Goal: Task Accomplishment & Management: Use online tool/utility

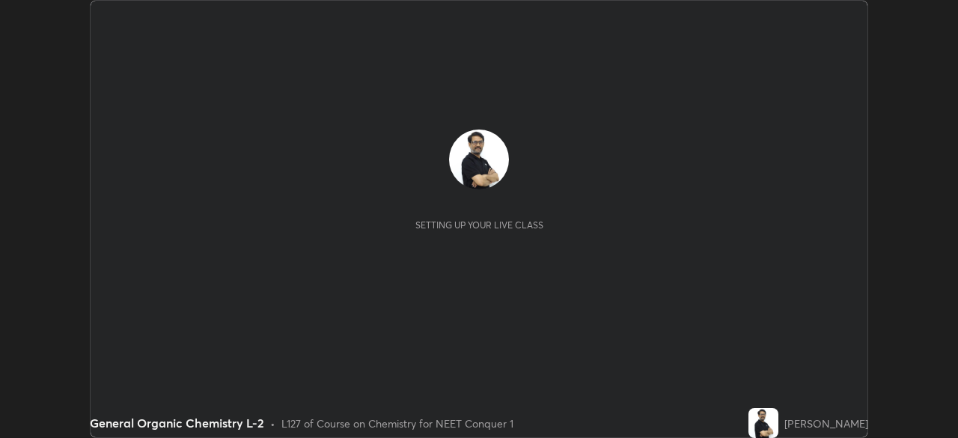
scroll to position [438, 957]
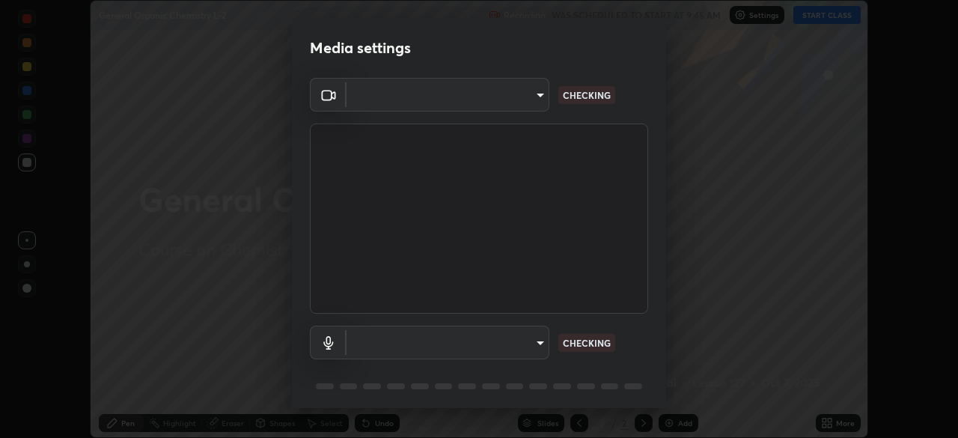
type input "ef407f58ae65e10c1af5a040b6eccf178273e27ca296938399710cc3d85b5032"
click at [402, 341] on body "Erase all General Organic Chemistry L-2 Recording WAS SCHEDULED TO START AT 9:4…" at bounding box center [479, 219] width 958 height 438
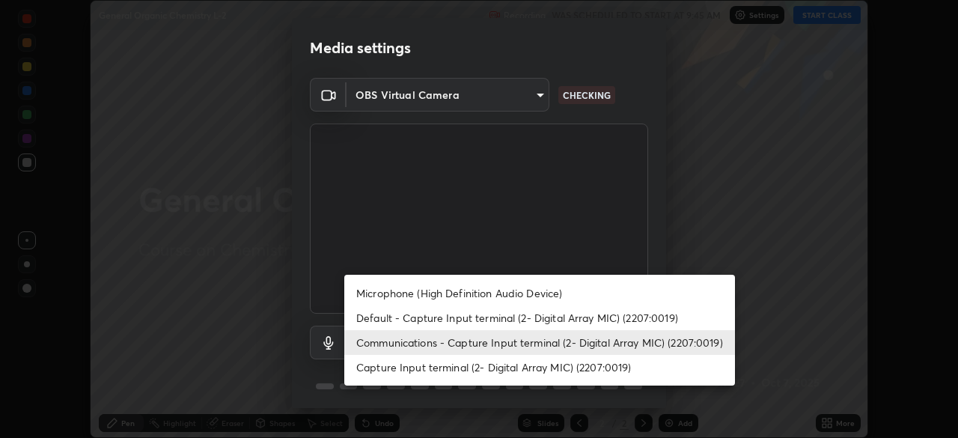
click at [386, 367] on li "Capture Input terminal (2- Digital Array MIC) (2207:0019)" at bounding box center [539, 367] width 391 height 25
type input "5a1f14acecb245962b3e6839b586ca798175aa1dabeb7b35b91f029c14d1209b"
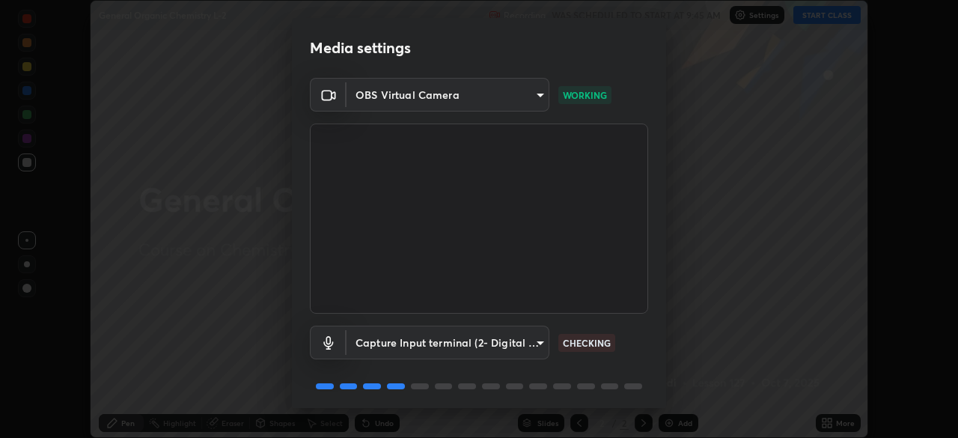
scroll to position [53, 0]
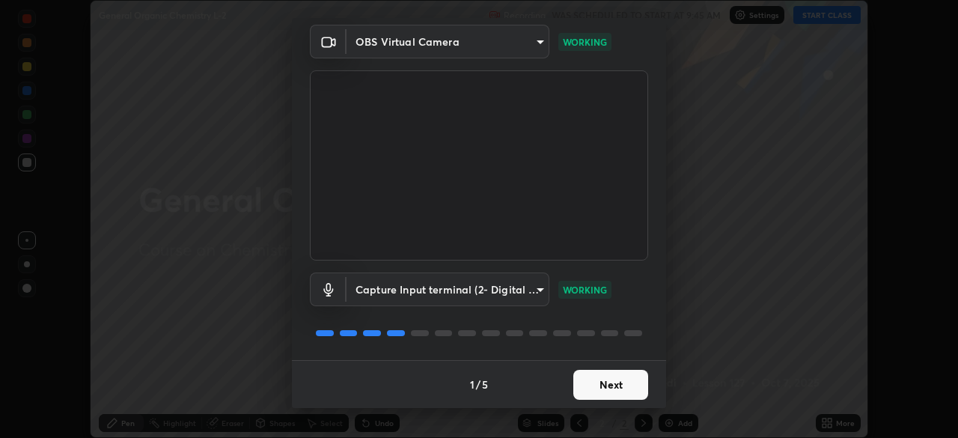
click at [625, 383] on button "Next" at bounding box center [610, 385] width 75 height 30
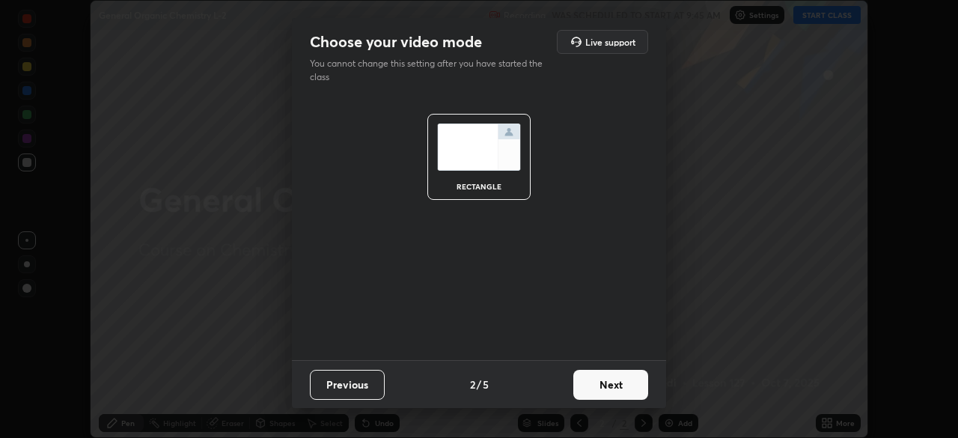
scroll to position [0, 0]
click at [630, 382] on button "Next" at bounding box center [610, 385] width 75 height 30
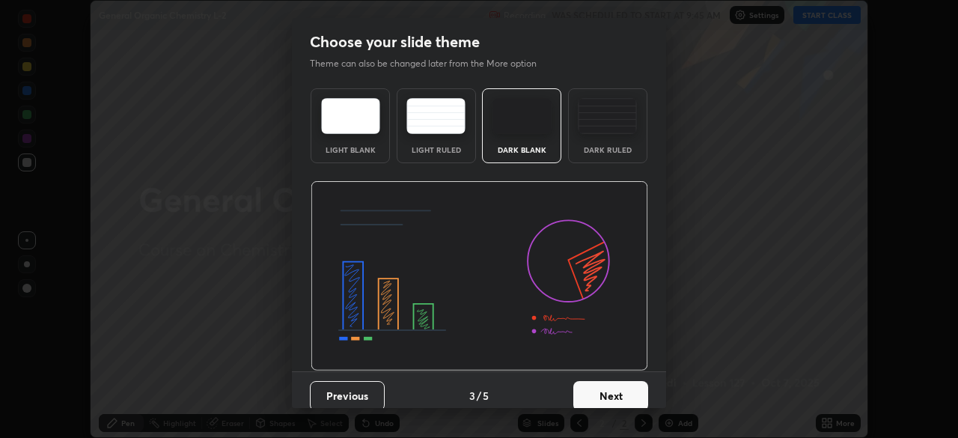
click at [628, 391] on button "Next" at bounding box center [610, 396] width 75 height 30
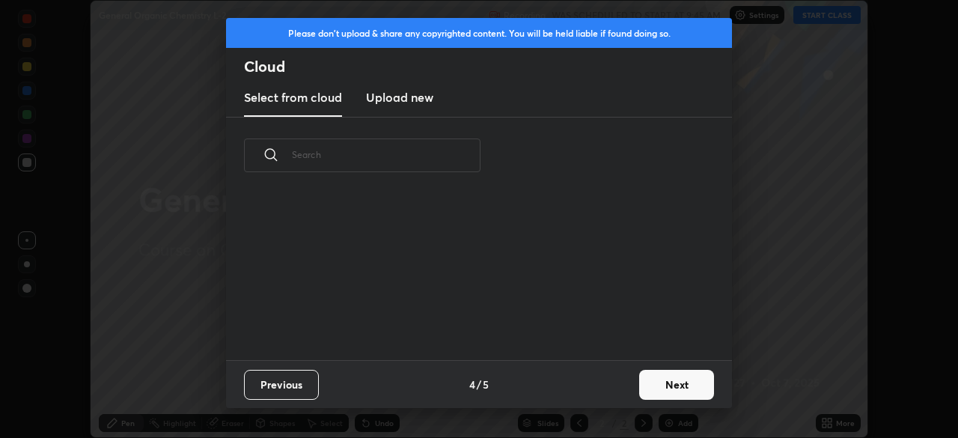
scroll to position [166, 480]
click at [651, 384] on button "Next" at bounding box center [676, 385] width 75 height 30
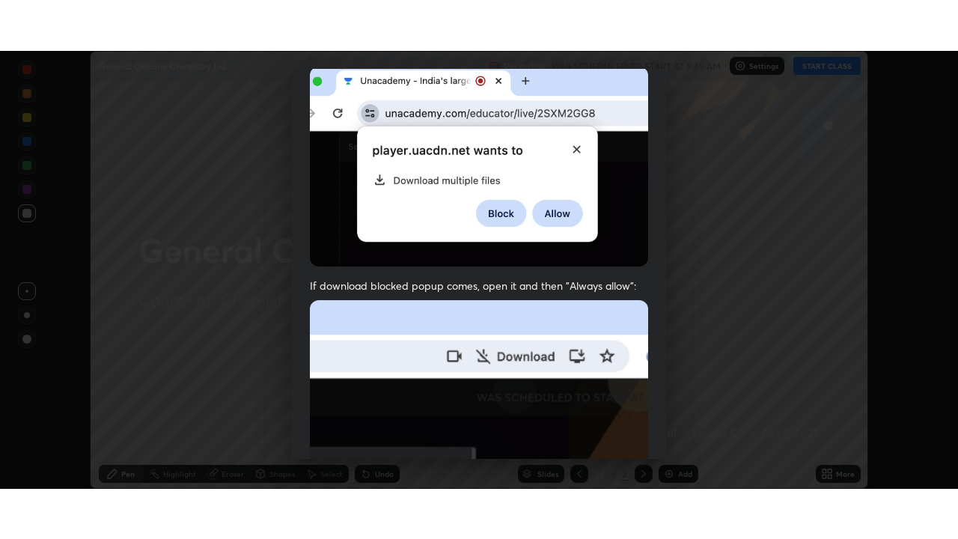
scroll to position [358, 0]
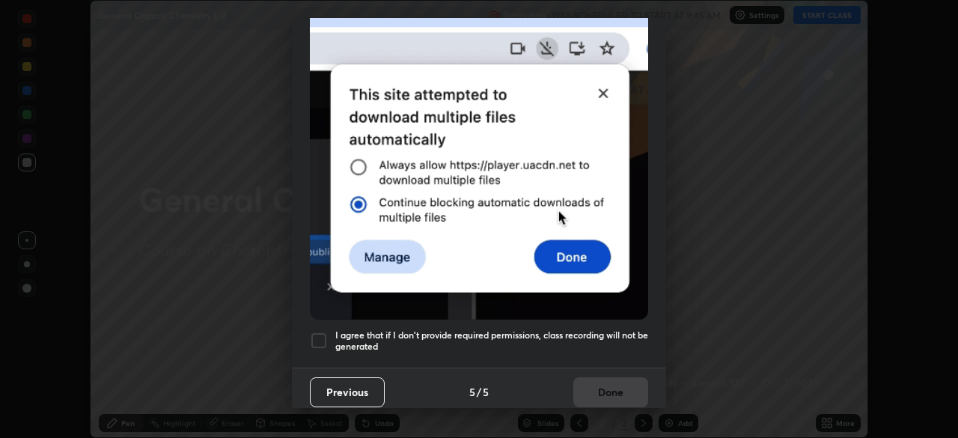
click at [319, 331] on div at bounding box center [319, 340] width 18 height 18
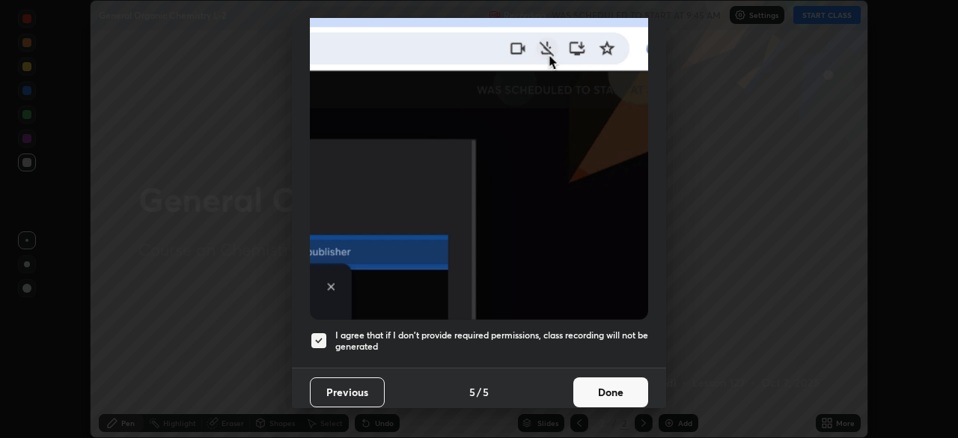
click at [618, 384] on button "Done" at bounding box center [610, 392] width 75 height 30
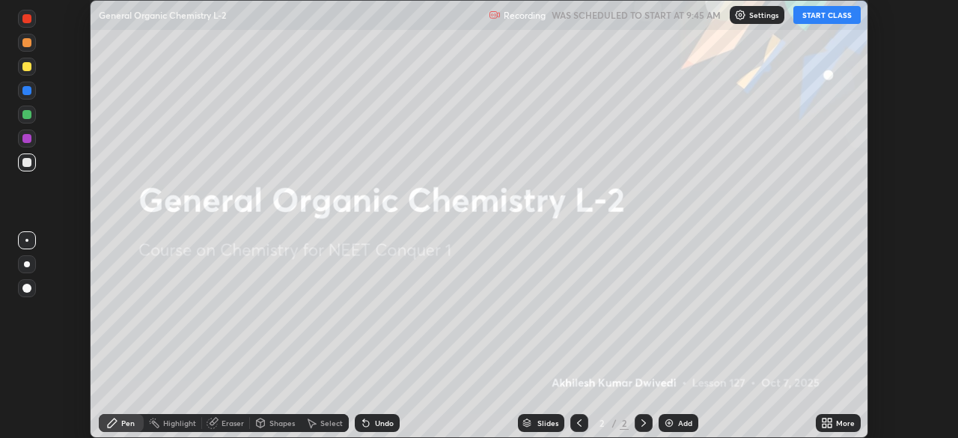
click at [825, 419] on icon at bounding box center [824, 420] width 4 height 4
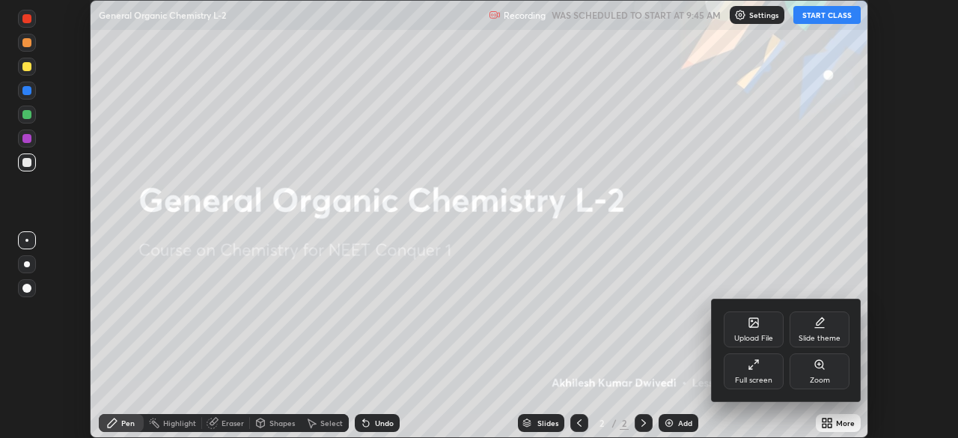
click at [755, 360] on icon at bounding box center [756, 361] width 3 height 3
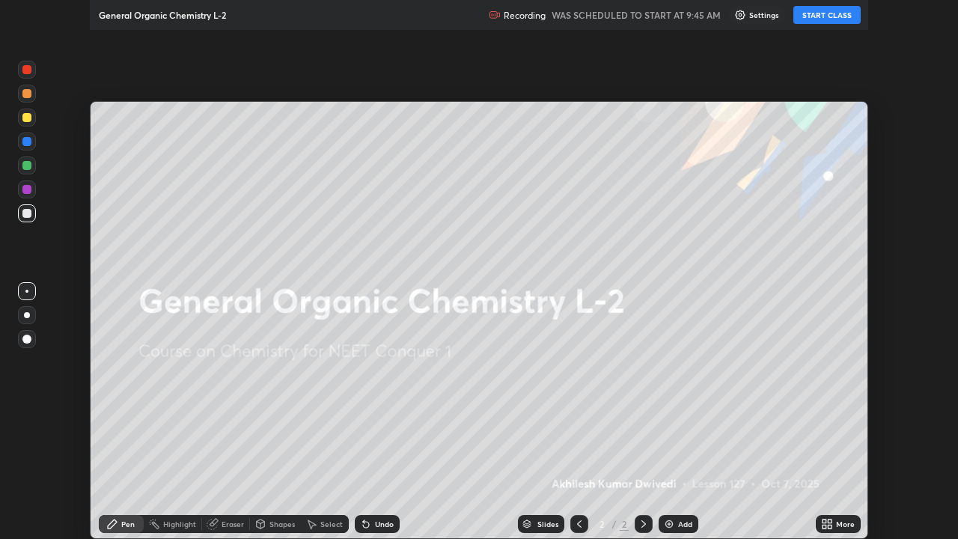
scroll to position [539, 958]
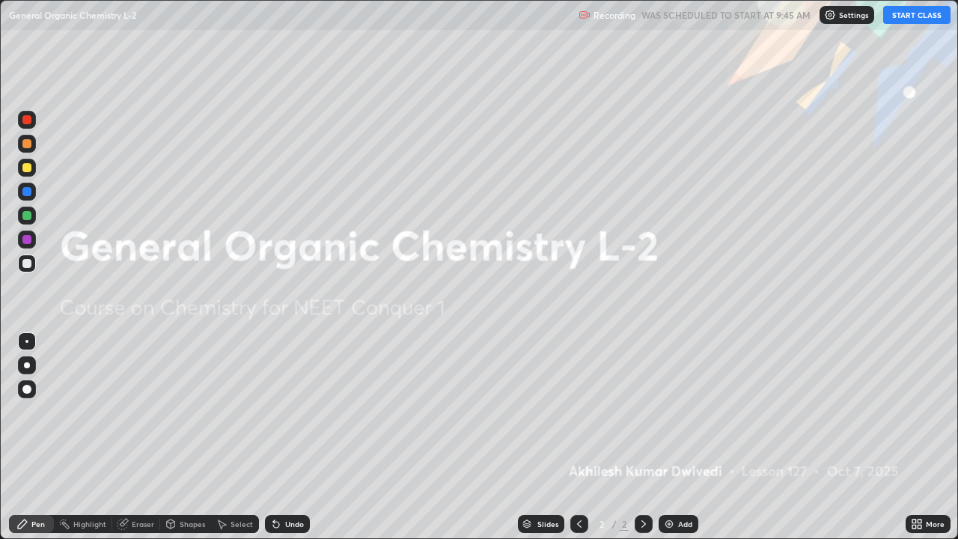
click at [669, 437] on img at bounding box center [669, 524] width 12 height 12
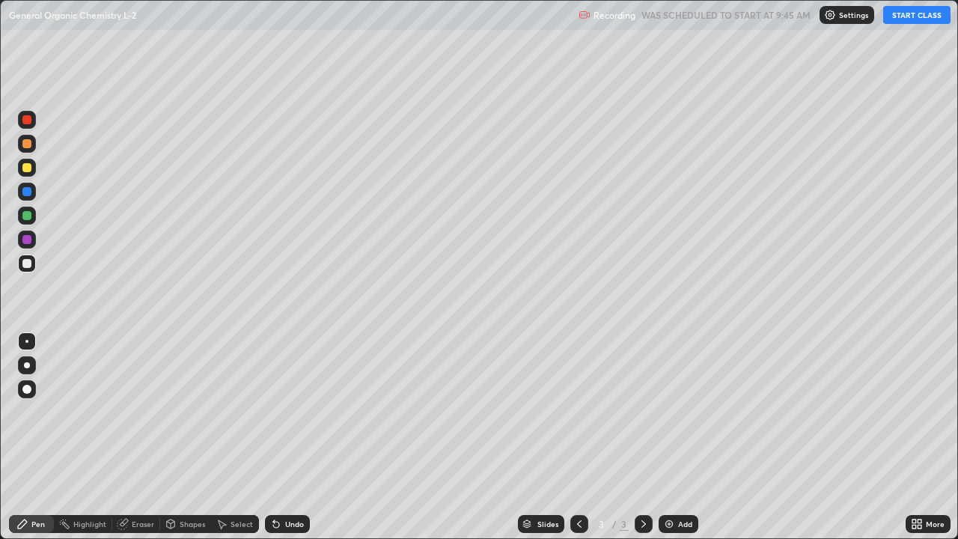
click at [912, 17] on button "START CLASS" at bounding box center [916, 15] width 67 height 18
click at [667, 437] on img at bounding box center [669, 524] width 12 height 12
click at [663, 437] on img at bounding box center [669, 524] width 12 height 12
click at [666, 437] on img at bounding box center [669, 524] width 12 height 12
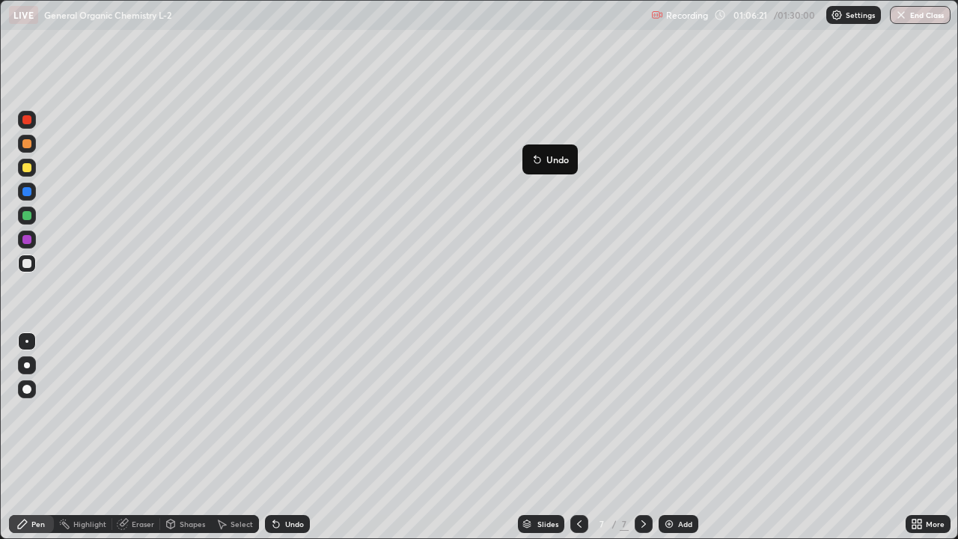
click at [539, 155] on icon at bounding box center [537, 159] width 12 height 12
click at [669, 437] on img at bounding box center [669, 524] width 12 height 12
click at [663, 437] on img at bounding box center [669, 524] width 12 height 12
click at [912, 22] on button "End Class" at bounding box center [920, 15] width 61 height 18
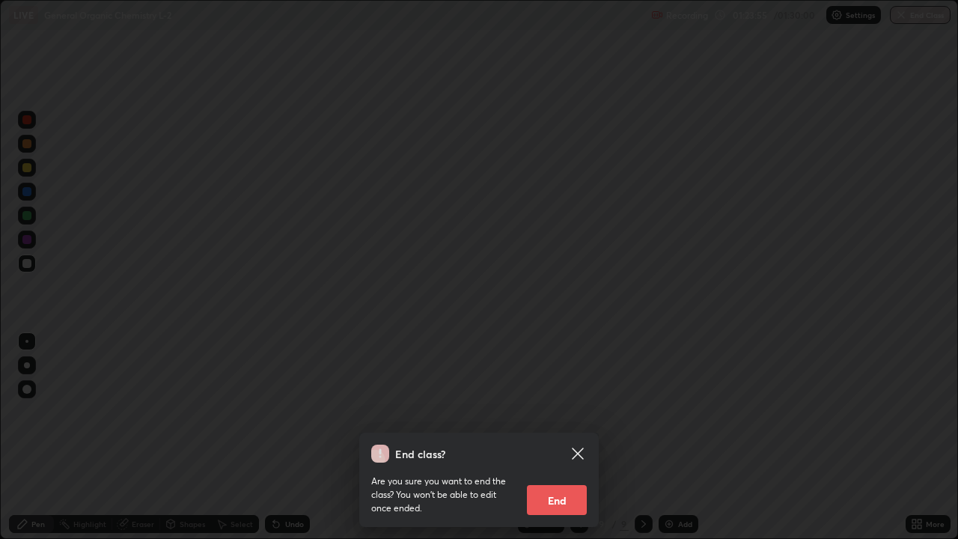
click at [563, 437] on button "End" at bounding box center [557, 500] width 60 height 30
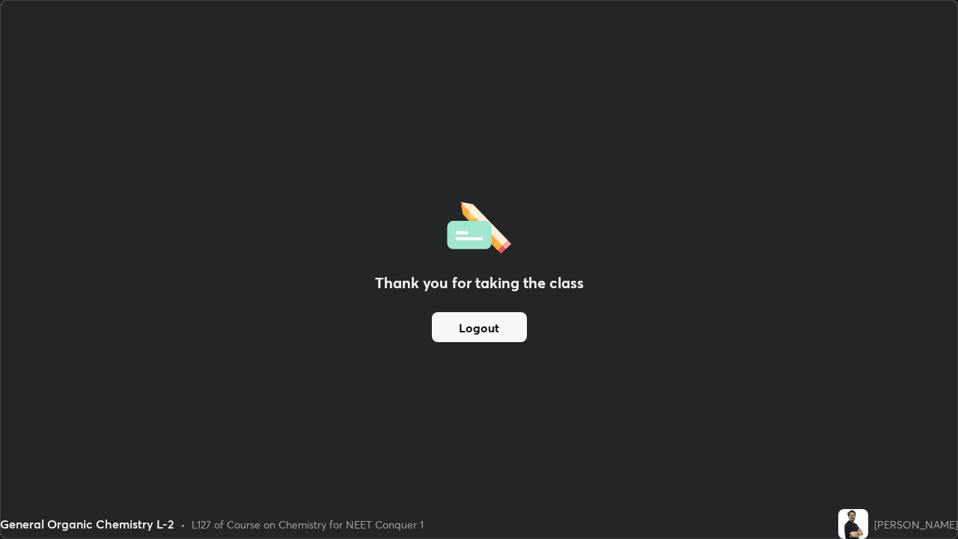
click at [496, 325] on button "Logout" at bounding box center [479, 327] width 95 height 30
